Goal: Task Accomplishment & Management: Use online tool/utility

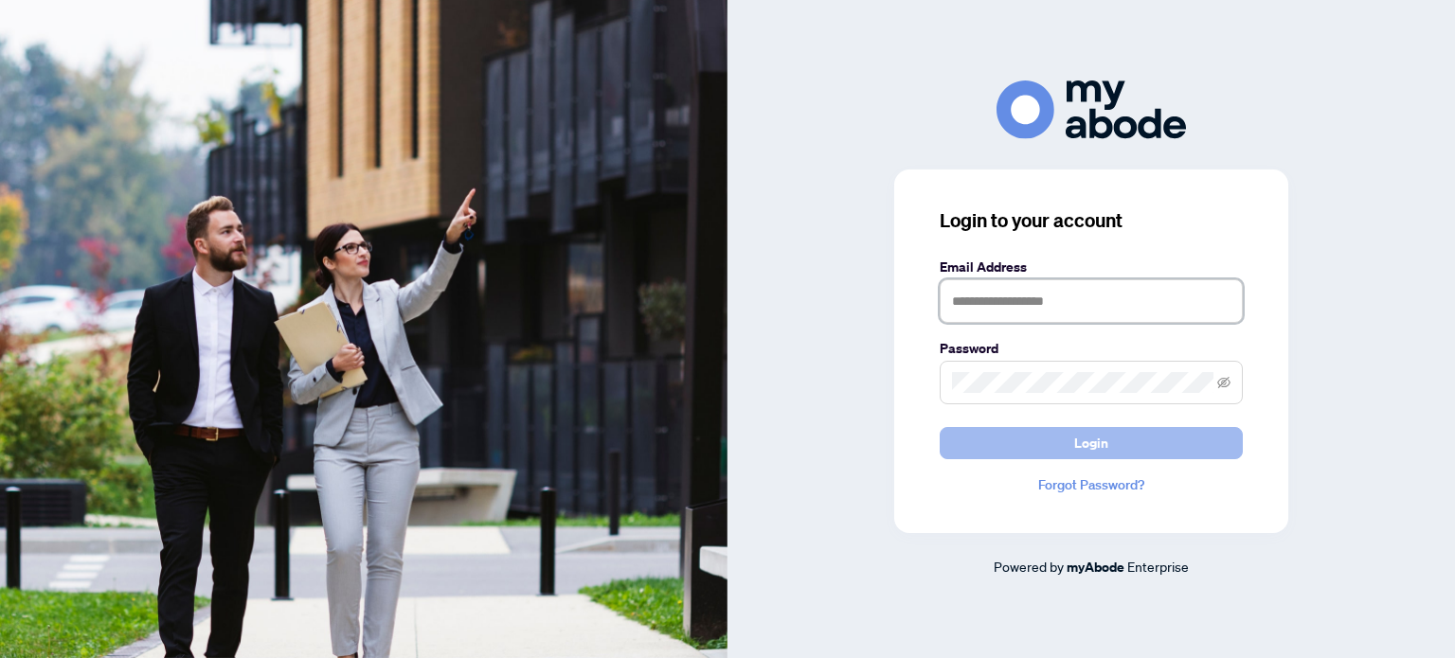
type input "**********"
click at [1095, 438] on span "Login" at bounding box center [1091, 443] width 34 height 30
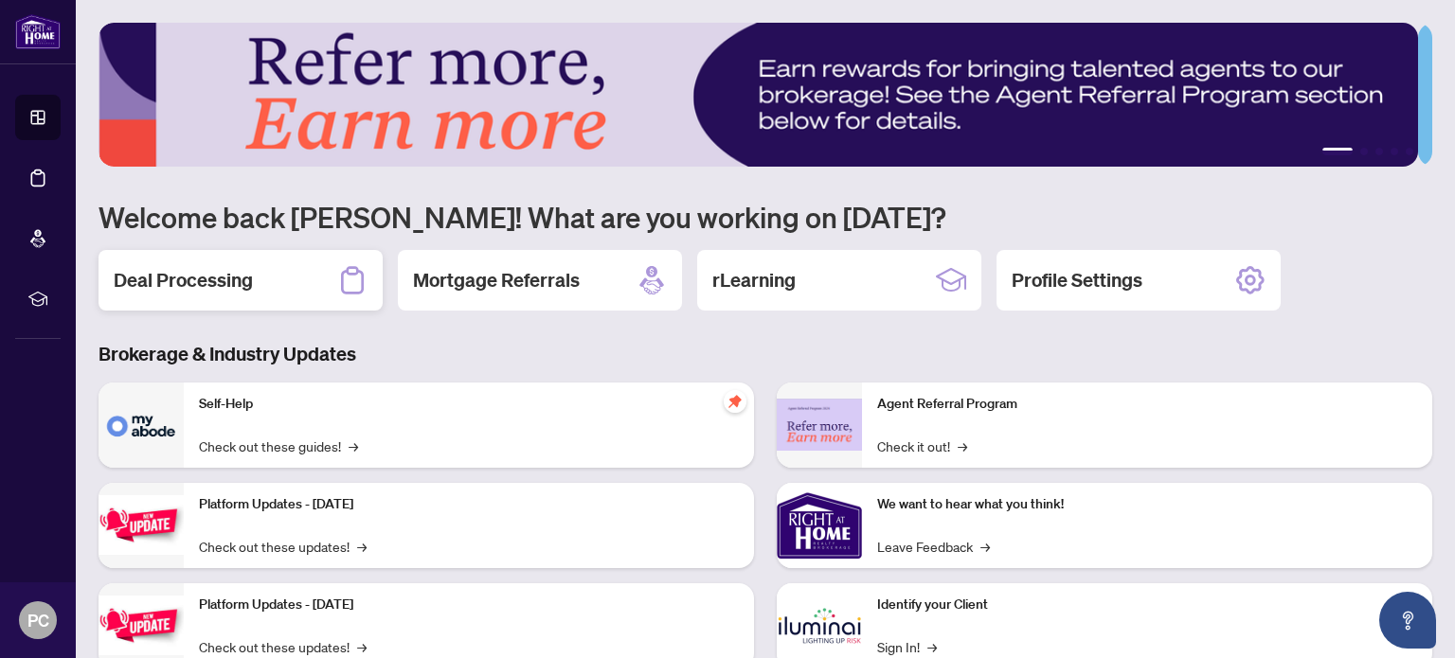
click at [197, 273] on h2 "Deal Processing" at bounding box center [183, 280] width 139 height 27
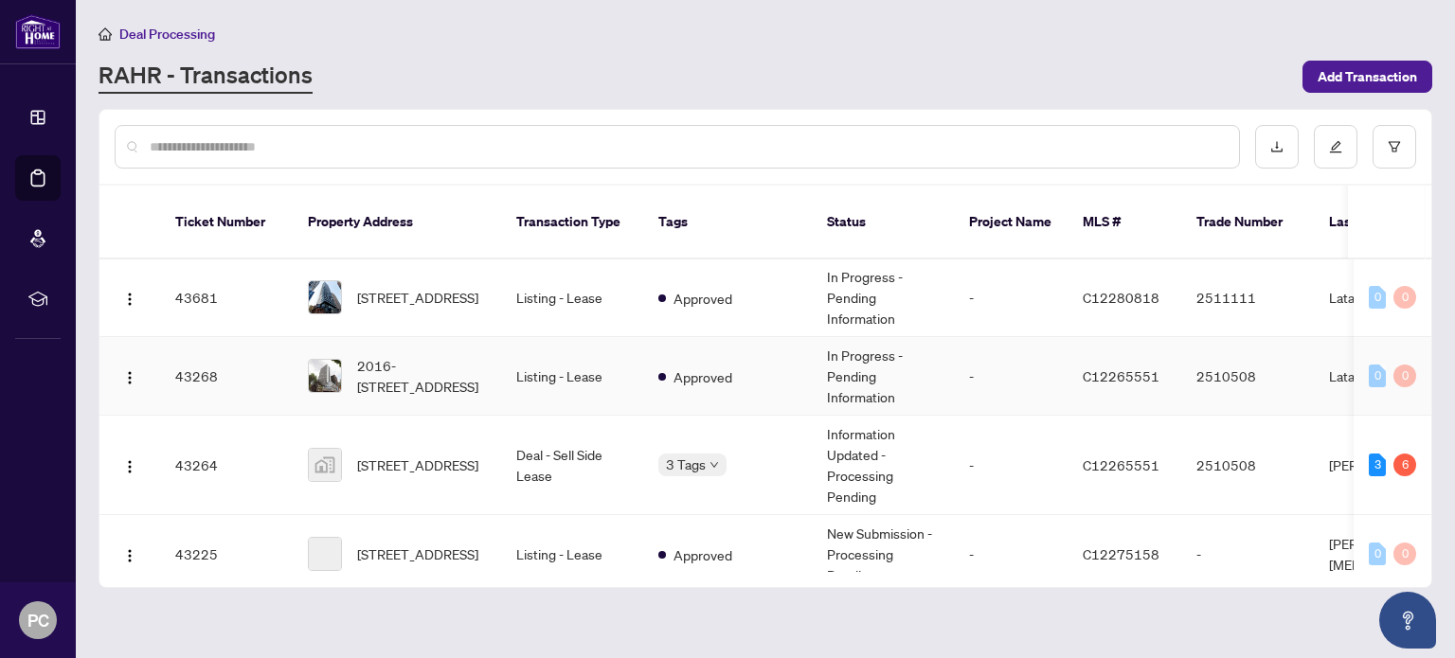
scroll to position [189, 0]
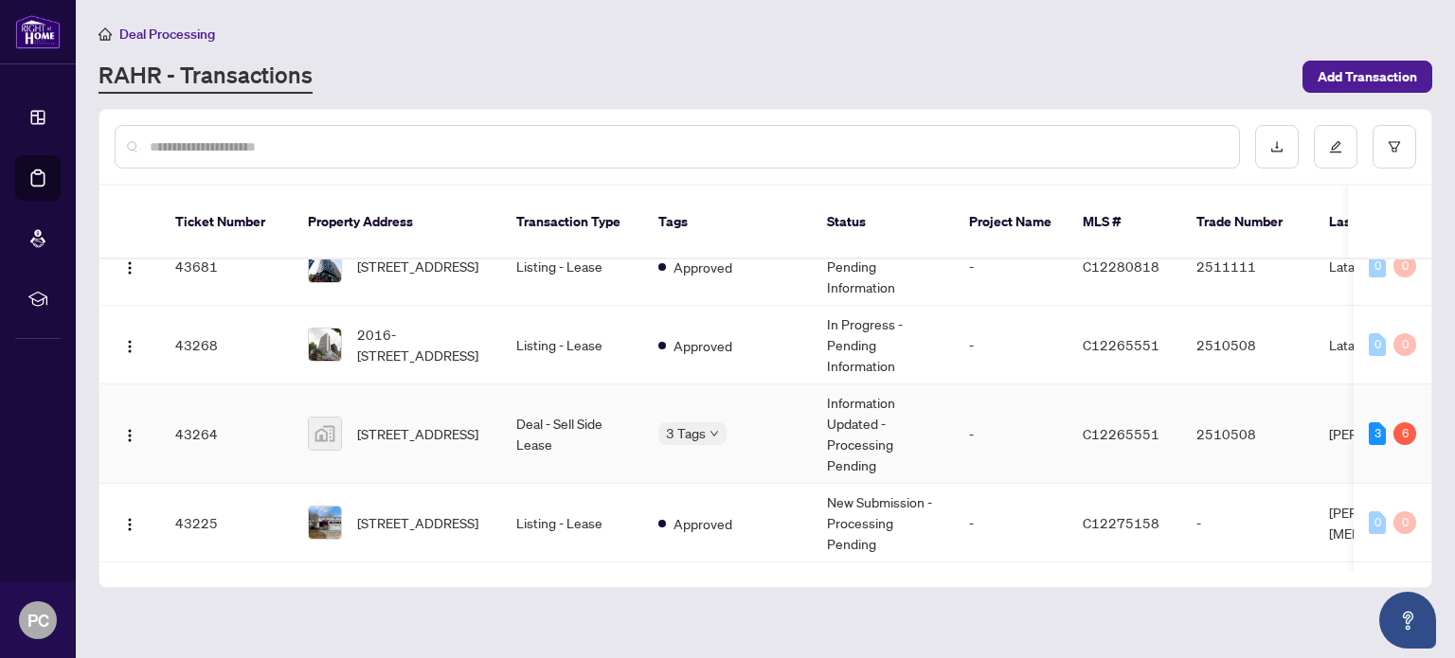
click at [796, 422] on div "3 Tags" at bounding box center [727, 433] width 138 height 22
click at [512, 403] on td "Deal - Sell Side Lease" at bounding box center [572, 434] width 142 height 99
